Goal: Find specific page/section: Find specific page/section

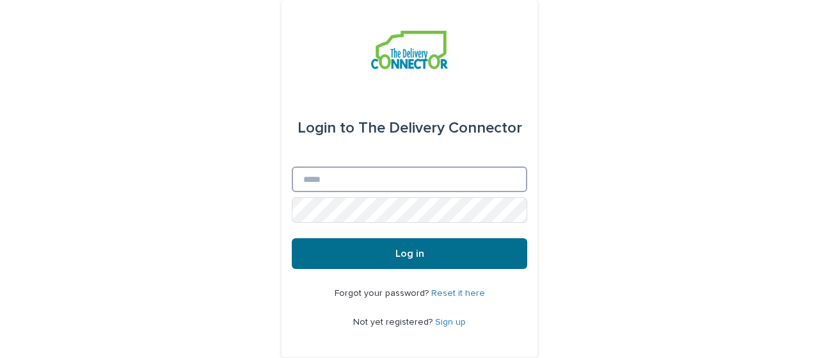
type input "**********"
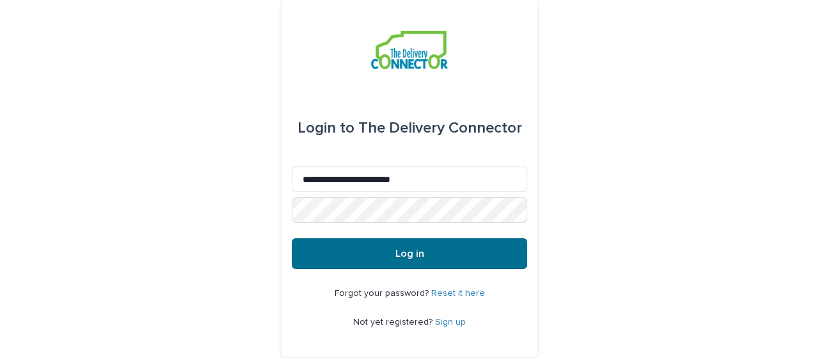
click at [421, 249] on button "Log in" at bounding box center [410, 253] width 236 height 31
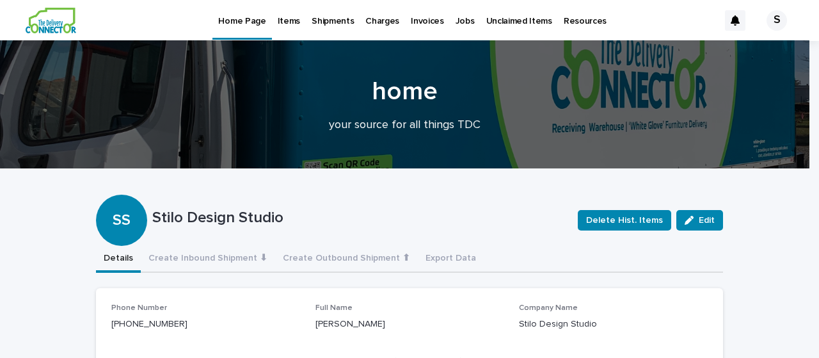
click at [289, 19] on p "Items" at bounding box center [289, 13] width 22 height 27
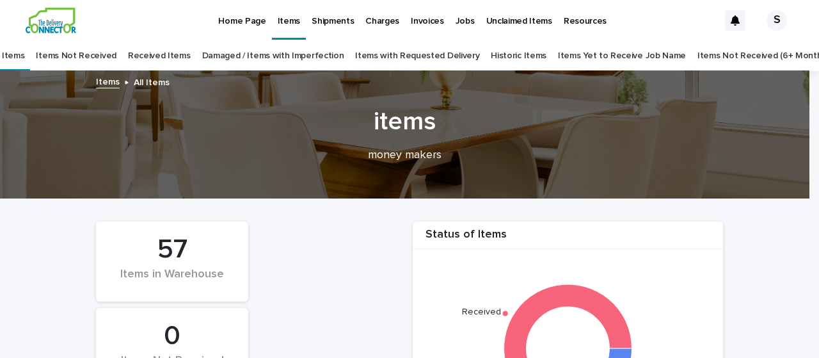
click at [603, 60] on link "Items Yet to Receive Job Name" at bounding box center [622, 56] width 128 height 30
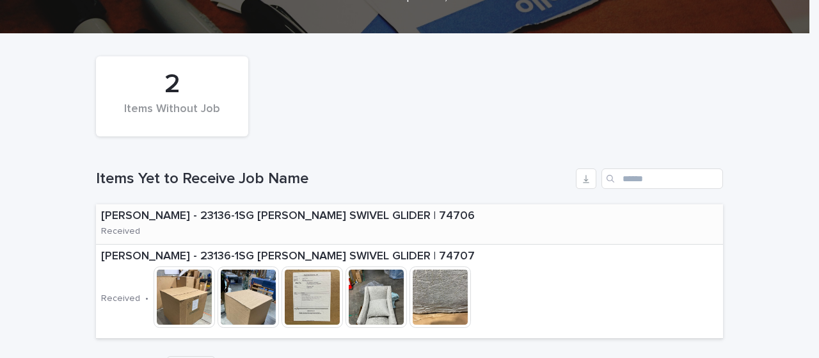
scroll to position [192, 0]
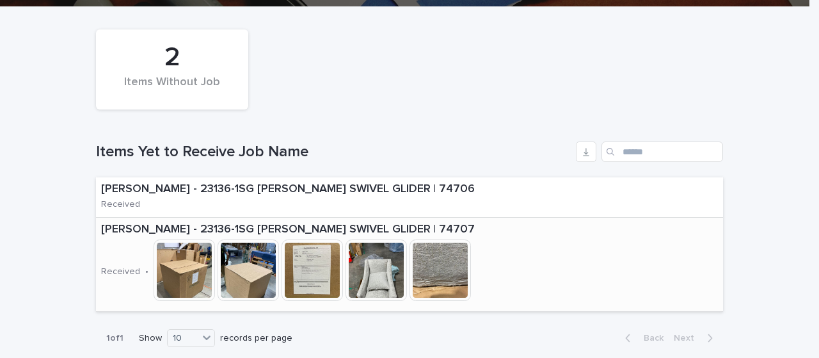
click at [443, 278] on img at bounding box center [440, 269] width 61 height 61
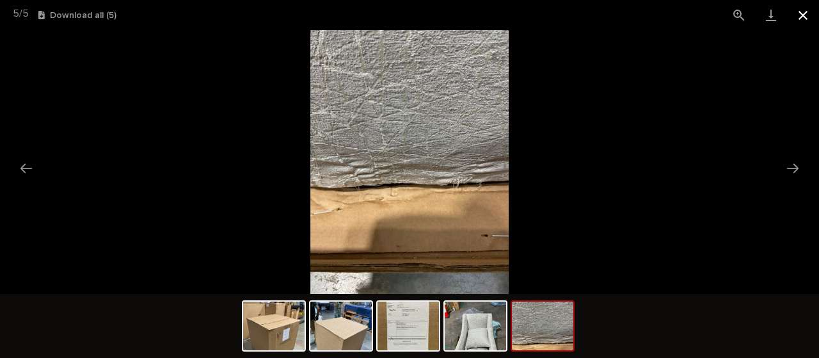
click at [802, 10] on button "Close gallery" at bounding box center [803, 15] width 32 height 30
